Goal: Task Accomplishment & Management: Manage account settings

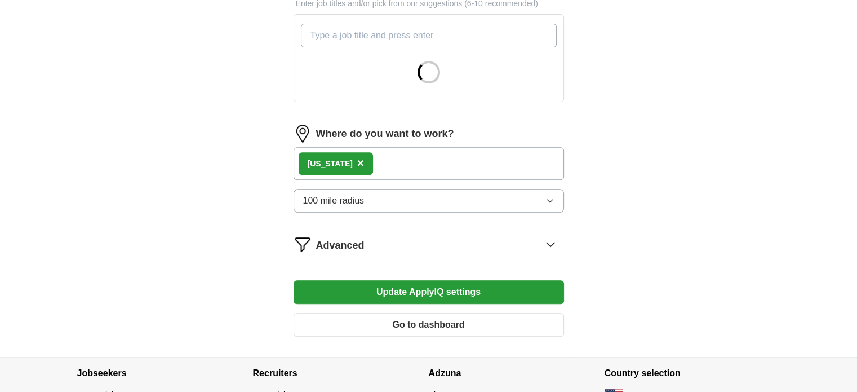
scroll to position [414, 0]
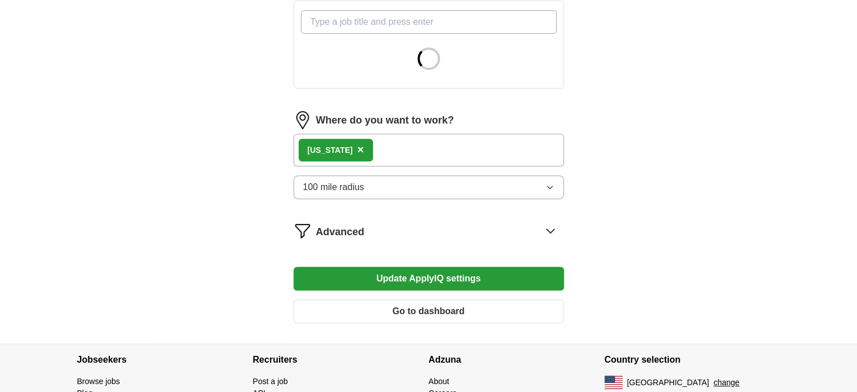
click at [357, 146] on span "×" at bounding box center [360, 149] width 7 height 12
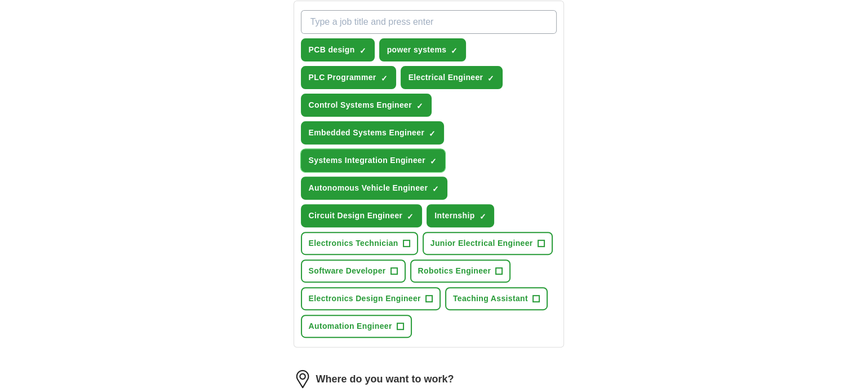
click at [363, 149] on button "Systems Integration Engineer ✓ ×" at bounding box center [373, 160] width 144 height 23
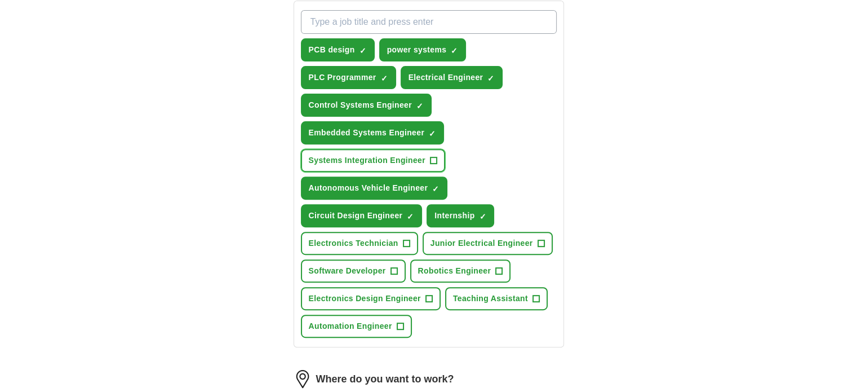
click at [363, 149] on button "Systems Integration Engineer +" at bounding box center [373, 160] width 144 height 23
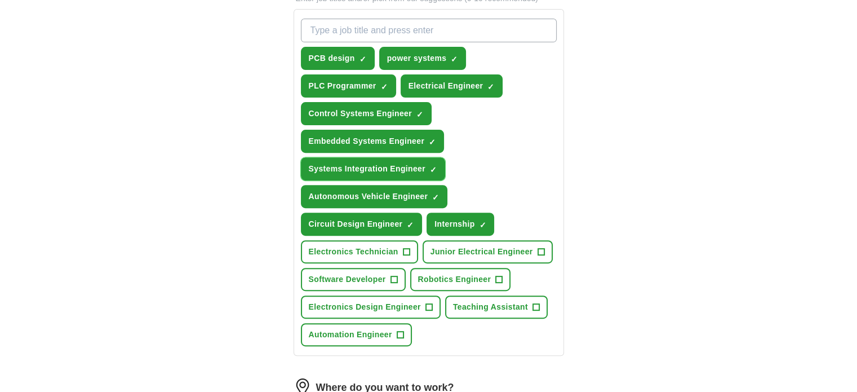
scroll to position [403, 0]
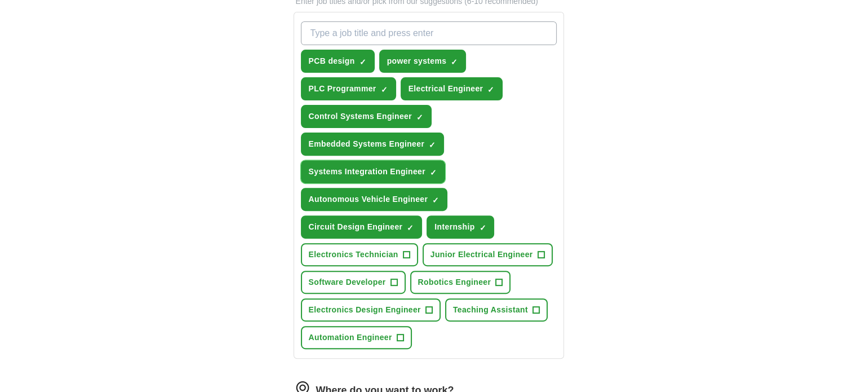
click at [0, 0] on span "×" at bounding box center [0, 0] width 0 height 0
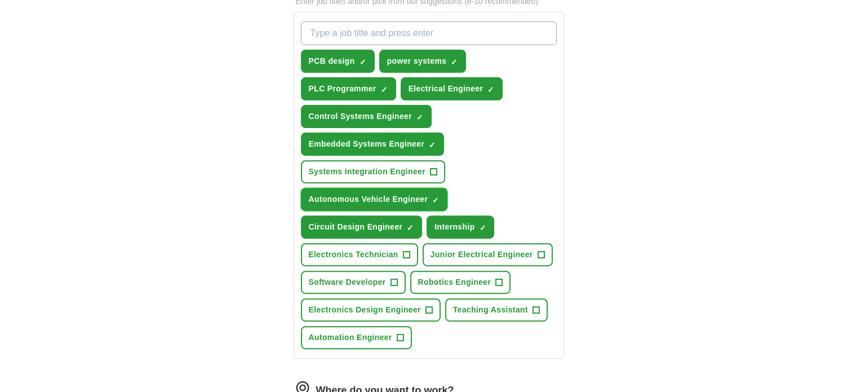
click at [0, 0] on span "×" at bounding box center [0, 0] width 0 height 0
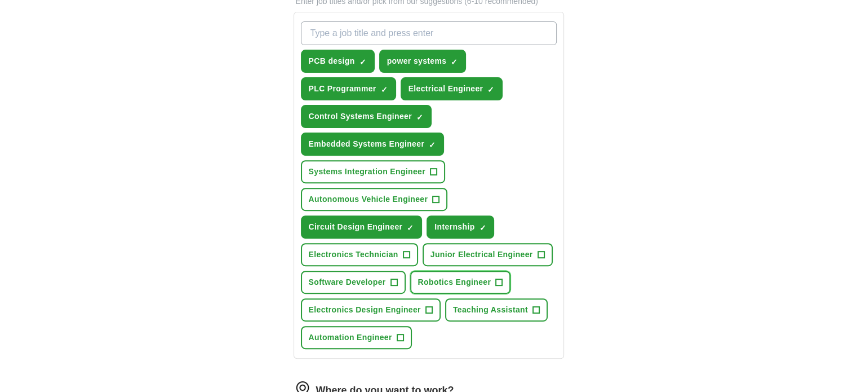
click at [500, 279] on span "+" at bounding box center [499, 282] width 7 height 9
click at [401, 333] on span "+" at bounding box center [400, 337] width 7 height 9
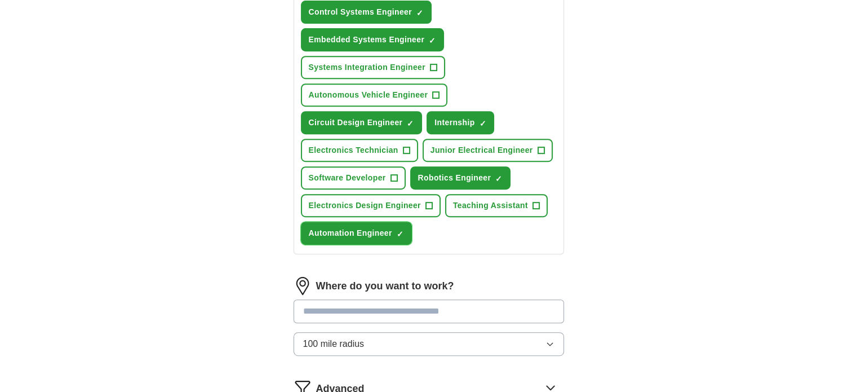
scroll to position [597, 0]
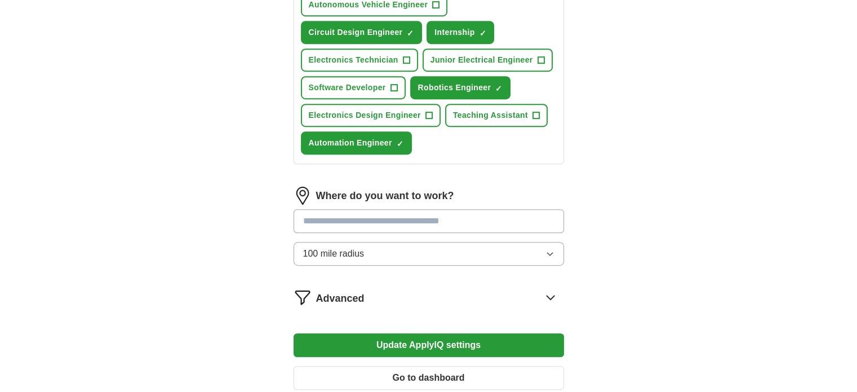
click at [429, 216] on input at bounding box center [429, 221] width 270 height 24
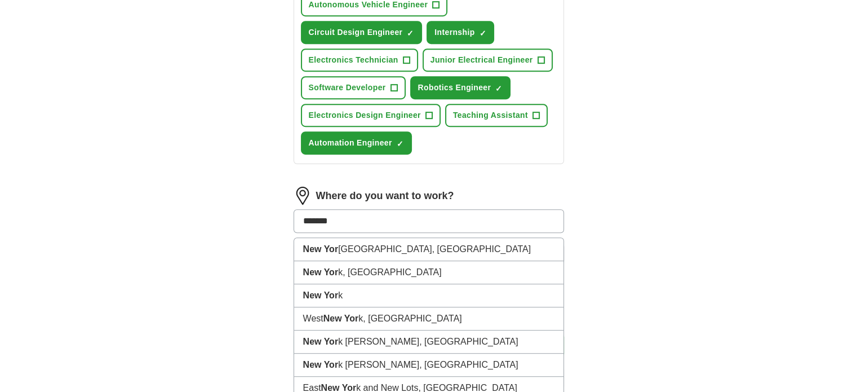
type input "********"
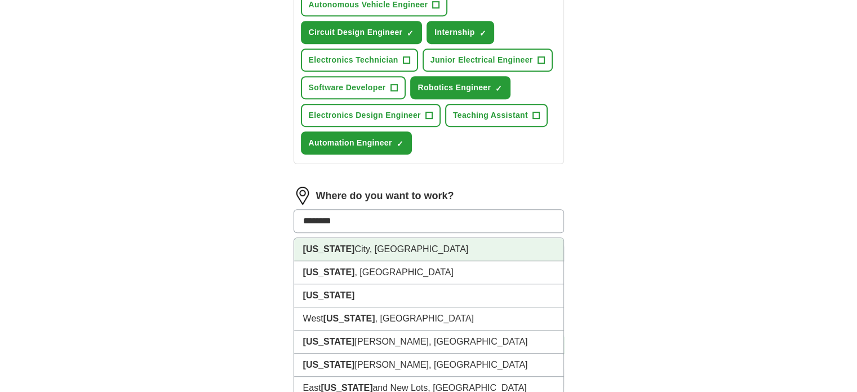
click at [390, 238] on li "[US_STATE][GEOGRAPHIC_DATA], [GEOGRAPHIC_DATA]" at bounding box center [428, 249] width 269 height 23
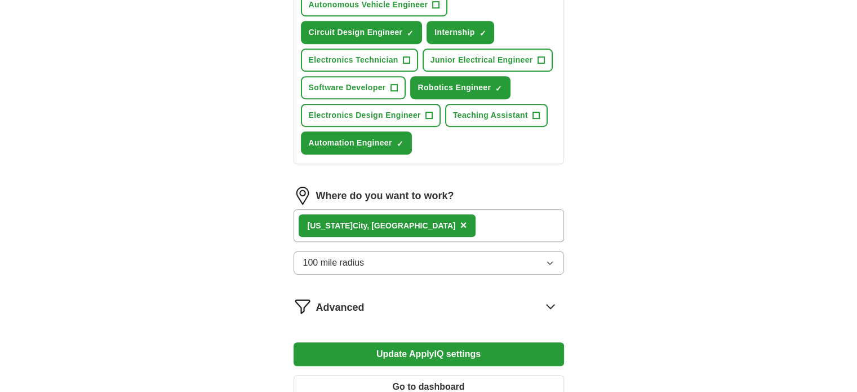
click at [411, 344] on button "Update ApplyIQ settings" at bounding box center [429, 354] width 270 height 24
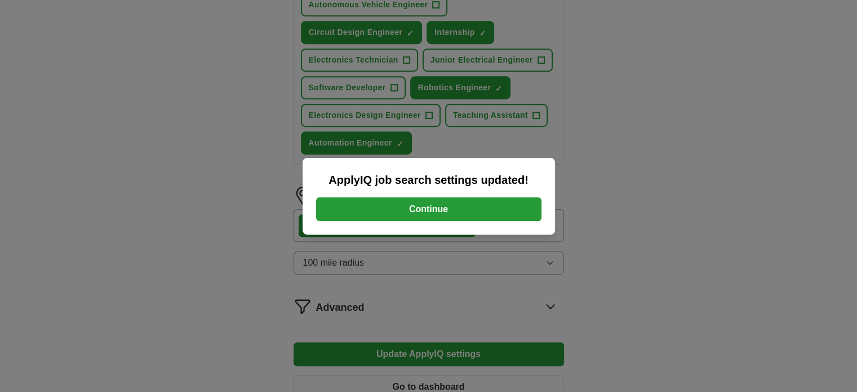
click at [446, 209] on button "Continue" at bounding box center [428, 209] width 225 height 24
